Goal: Information Seeking & Learning: Learn about a topic

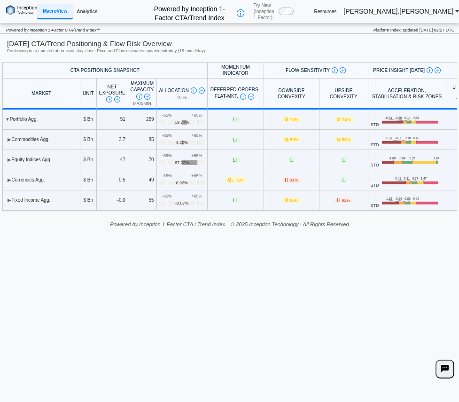
click at [84, 14] on link "Analytics" at bounding box center [87, 12] width 28 height 14
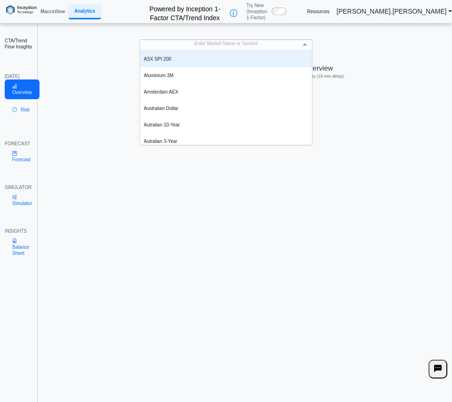
click at [210, 47] on div "Enter Market Name or Symbol" at bounding box center [226, 45] width 172 height 10
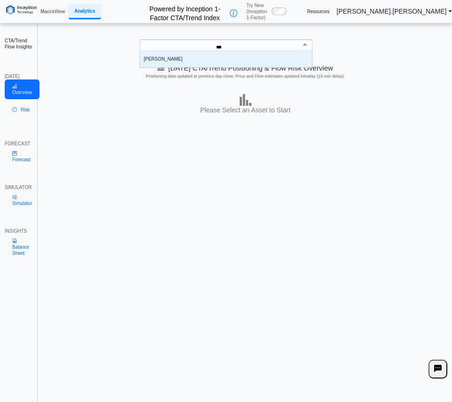
scroll to position [9, 165]
type input "*****"
click at [189, 55] on div "[PERSON_NAME]" at bounding box center [226, 59] width 172 height 16
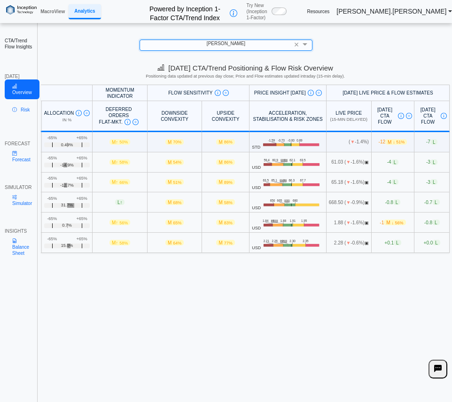
scroll to position [0, 0]
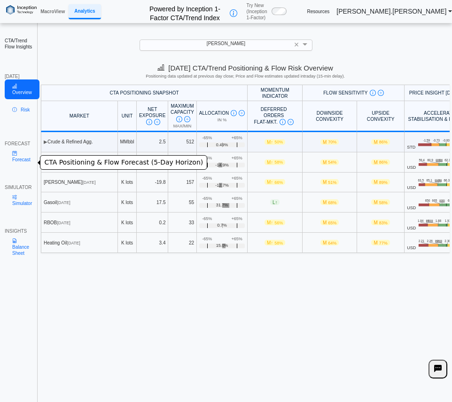
click at [12, 162] on link "Forecast" at bounding box center [21, 157] width 33 height 20
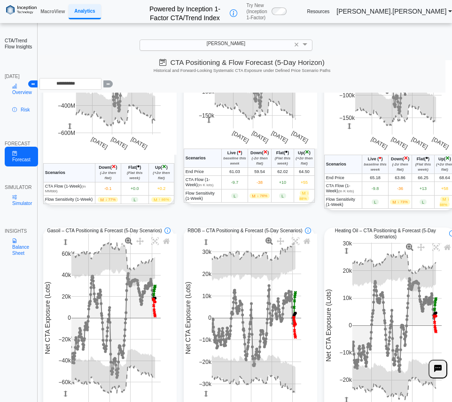
scroll to position [141, 0]
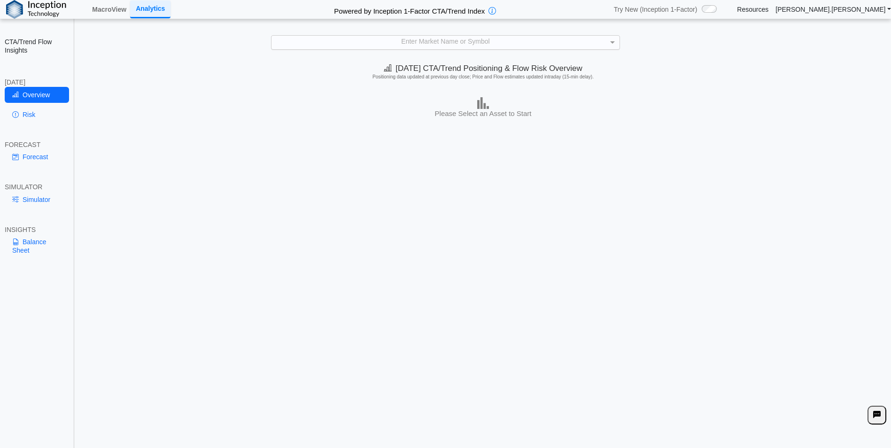
click at [445, 47] on div "Enter Market Name or Symbol" at bounding box center [446, 43] width 348 height 14
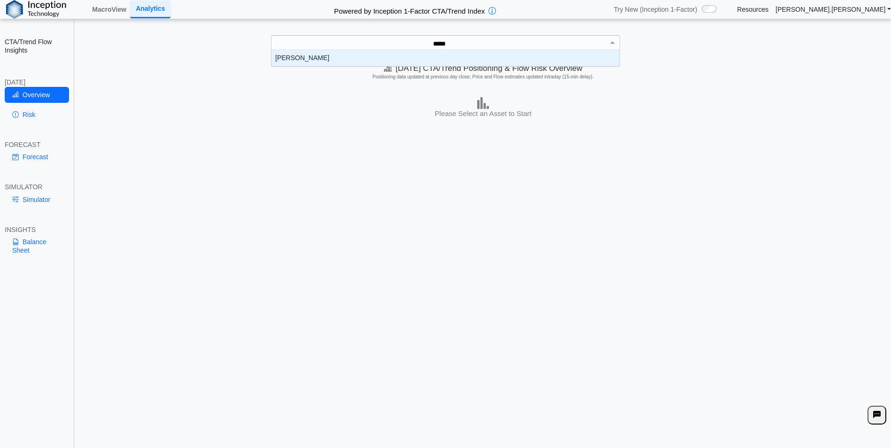
scroll to position [0, 3]
type input "*****"
click at [315, 45] on div "***** brent" at bounding box center [440, 43] width 336 height 14
click at [316, 50] on div "[PERSON_NAME]" at bounding box center [446, 58] width 348 height 16
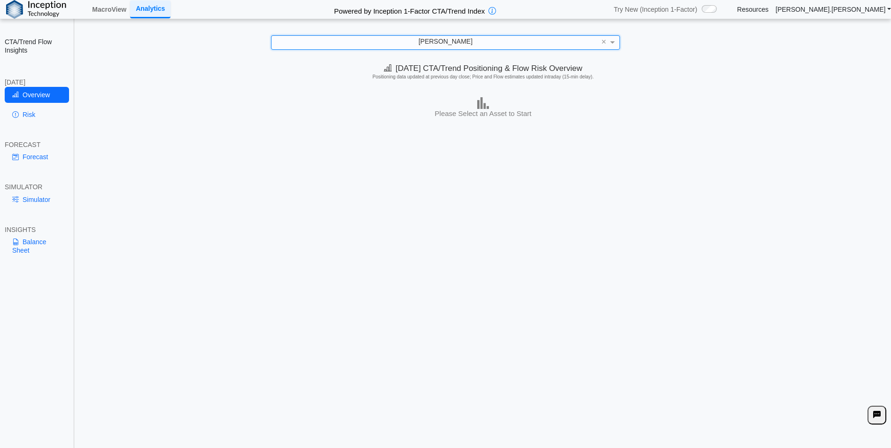
scroll to position [0, 0]
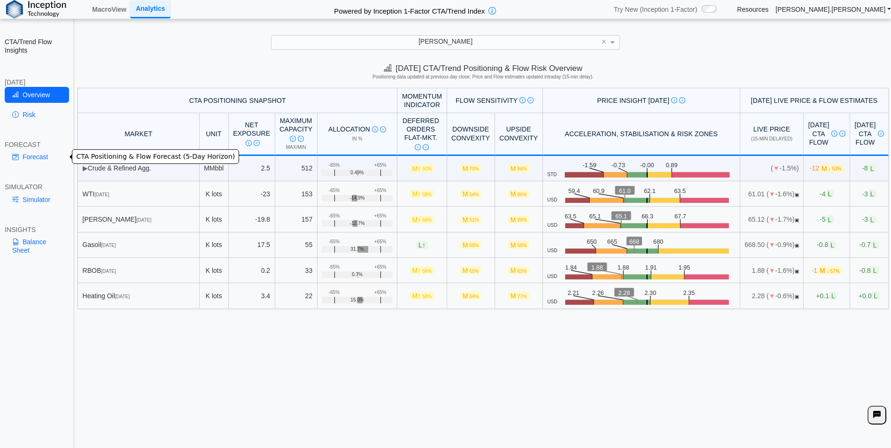
click at [28, 158] on link "Forecast" at bounding box center [37, 157] width 64 height 16
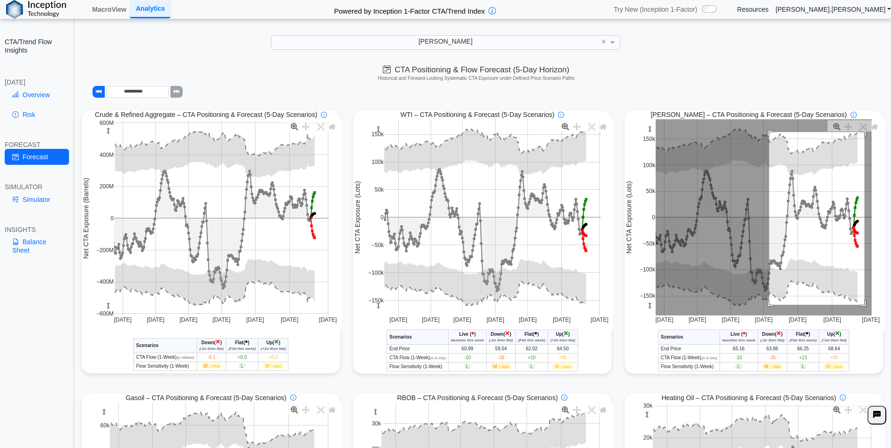
drag, startPoint x: 764, startPoint y: 133, endPoint x: 860, endPoint y: 306, distance: 197.5
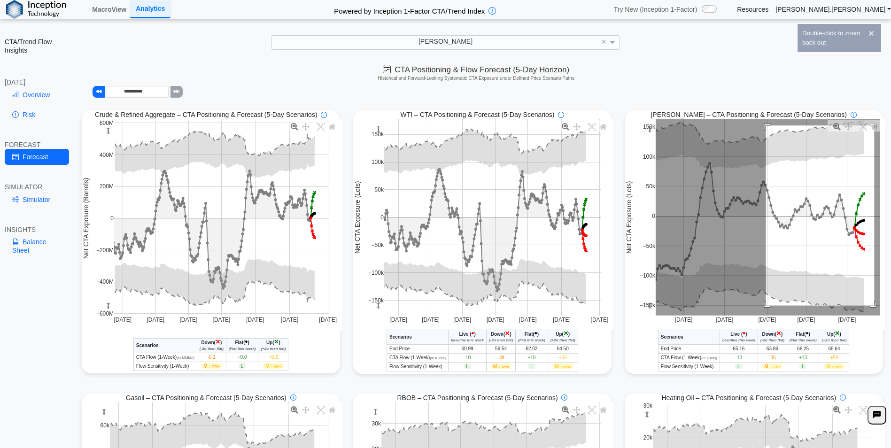
drag, startPoint x: 761, startPoint y: 126, endPoint x: 870, endPoint y: 307, distance: 210.6
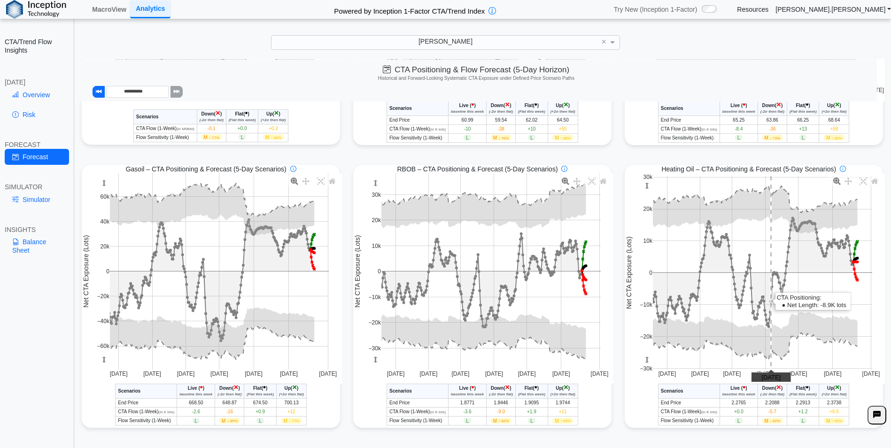
scroll to position [230, 0]
